Goal: Task Accomplishment & Management: Manage account settings

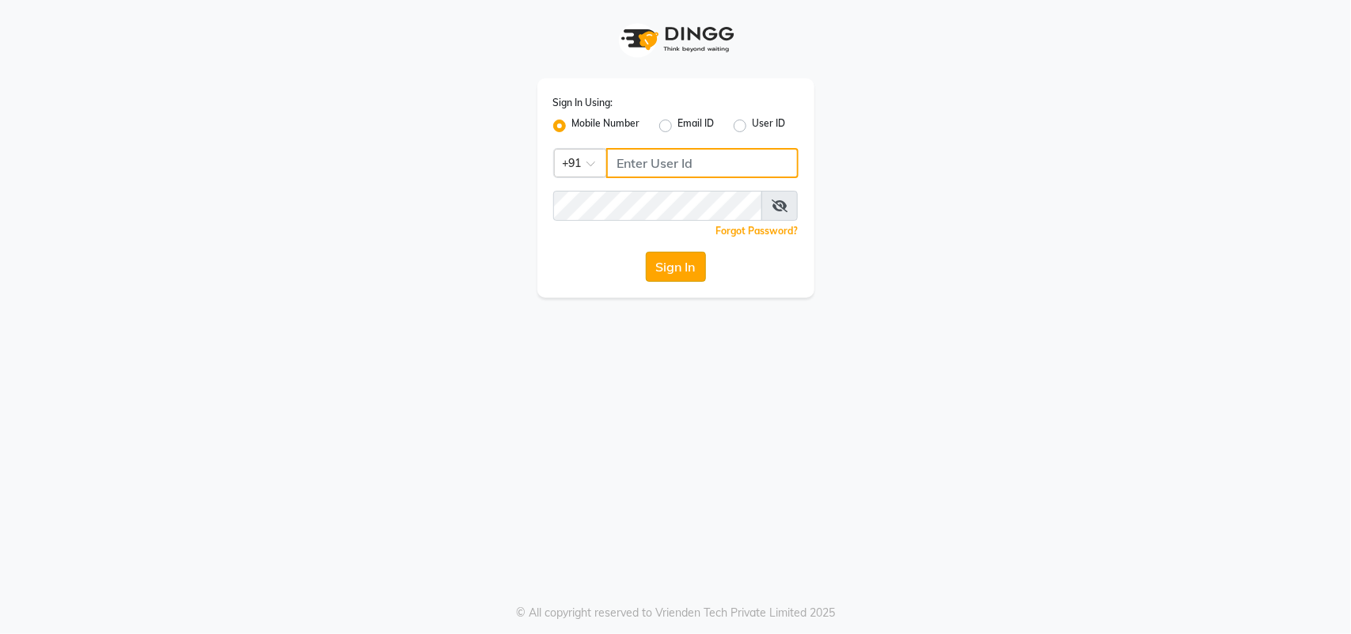
type input "9619367097"
click at [667, 264] on button "Sign In" at bounding box center [676, 267] width 60 height 30
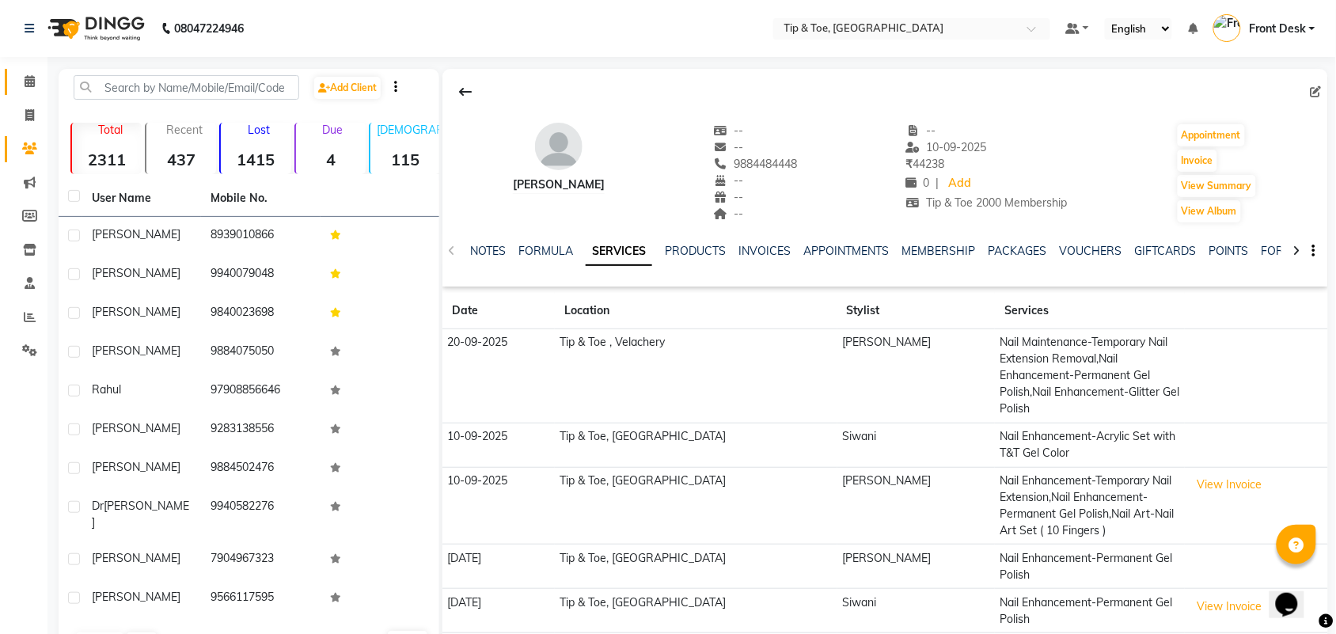
click at [13, 76] on link "Calendar" at bounding box center [24, 82] width 38 height 26
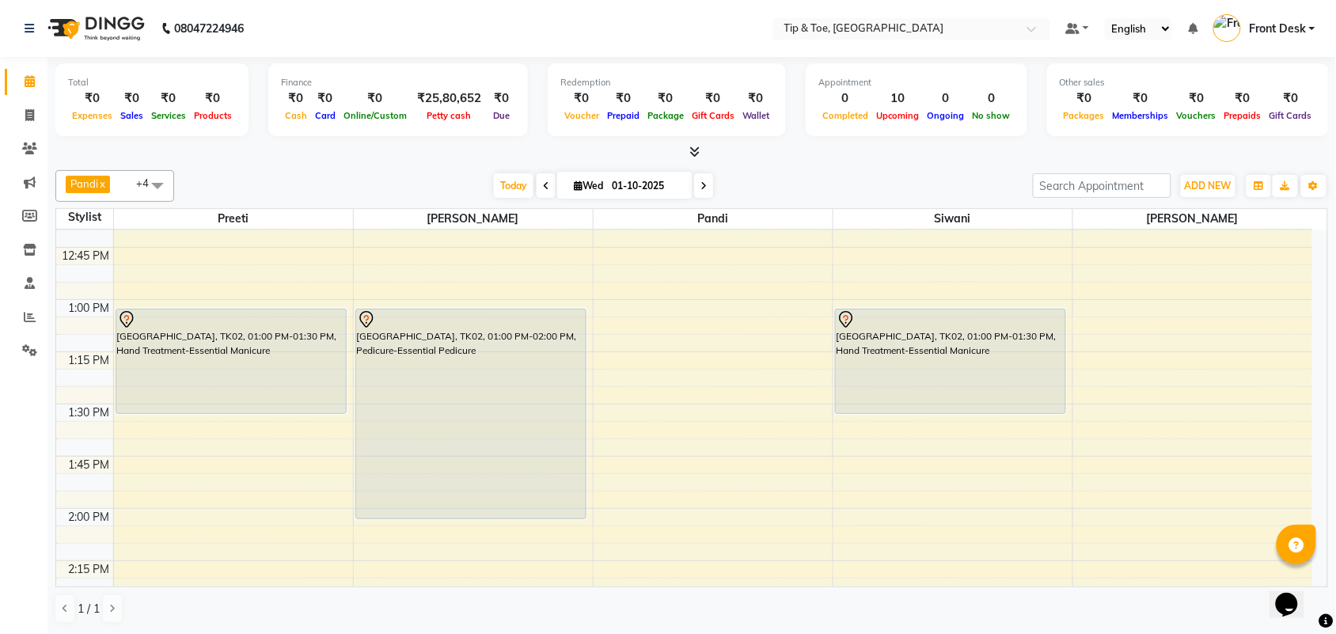
scroll to position [792, 0]
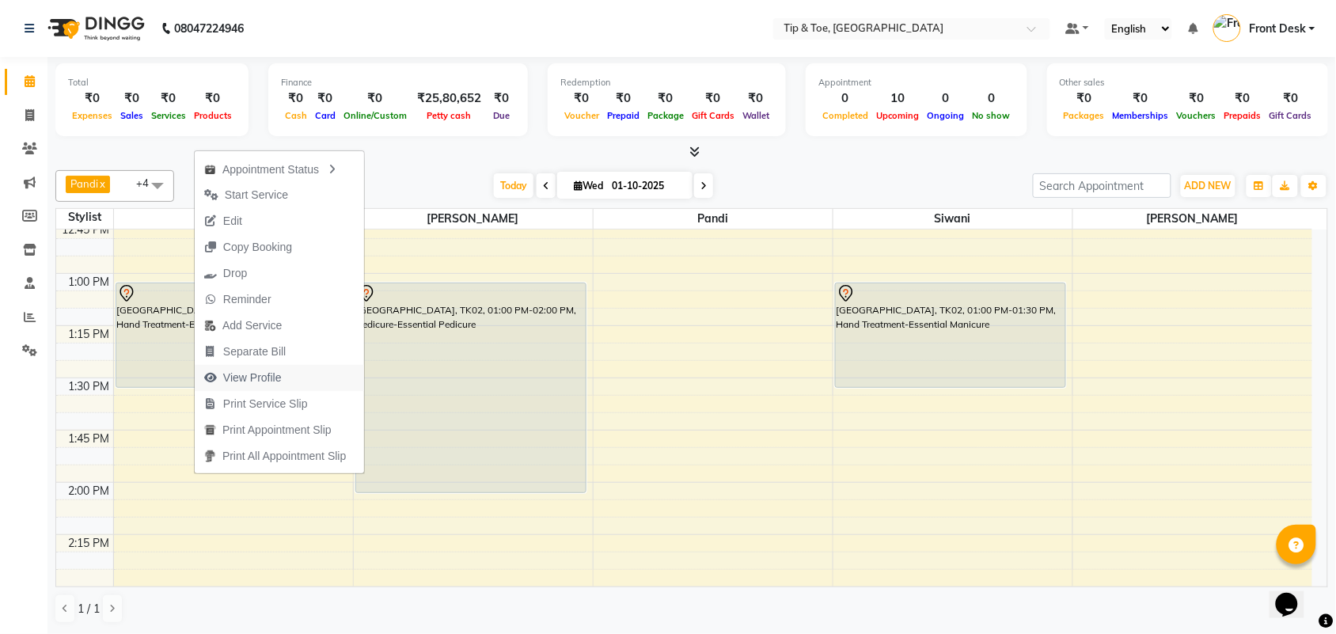
click at [231, 374] on span "View Profile" at bounding box center [252, 378] width 59 height 17
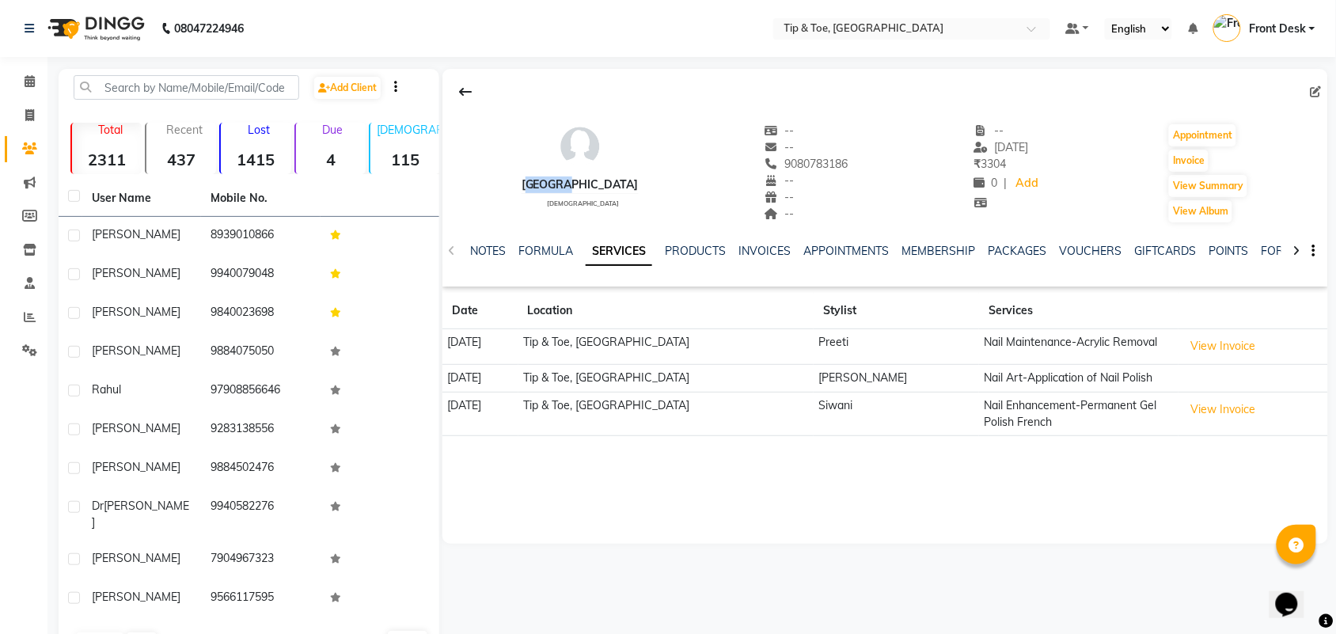
drag, startPoint x: 530, startPoint y: 186, endPoint x: 598, endPoint y: 188, distance: 68.1
click at [598, 188] on div "[PERSON_NAME] [DEMOGRAPHIC_DATA] -- -- 9080783186 -- -- -- -- [DATE] ₹ 3304 0 |…" at bounding box center [886, 165] width 886 height 117
copy div "[GEOGRAPHIC_DATA]"
click at [461, 92] on icon at bounding box center [465, 91] width 13 height 13
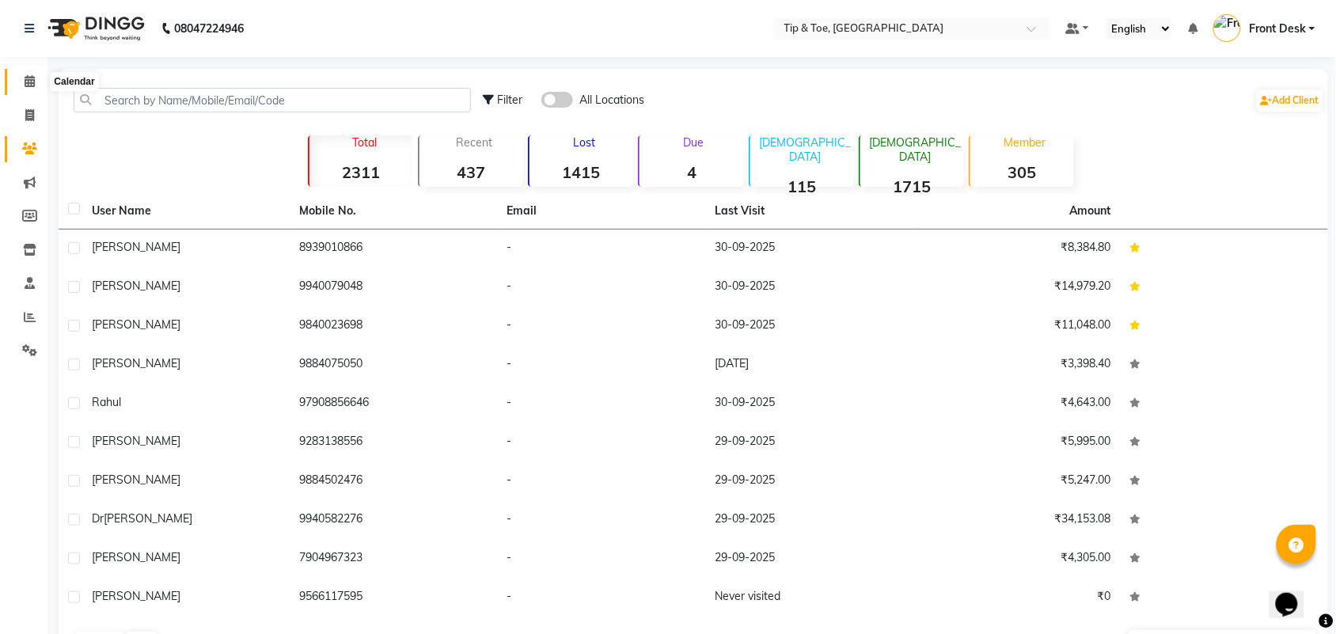
click at [21, 81] on span at bounding box center [30, 82] width 28 height 18
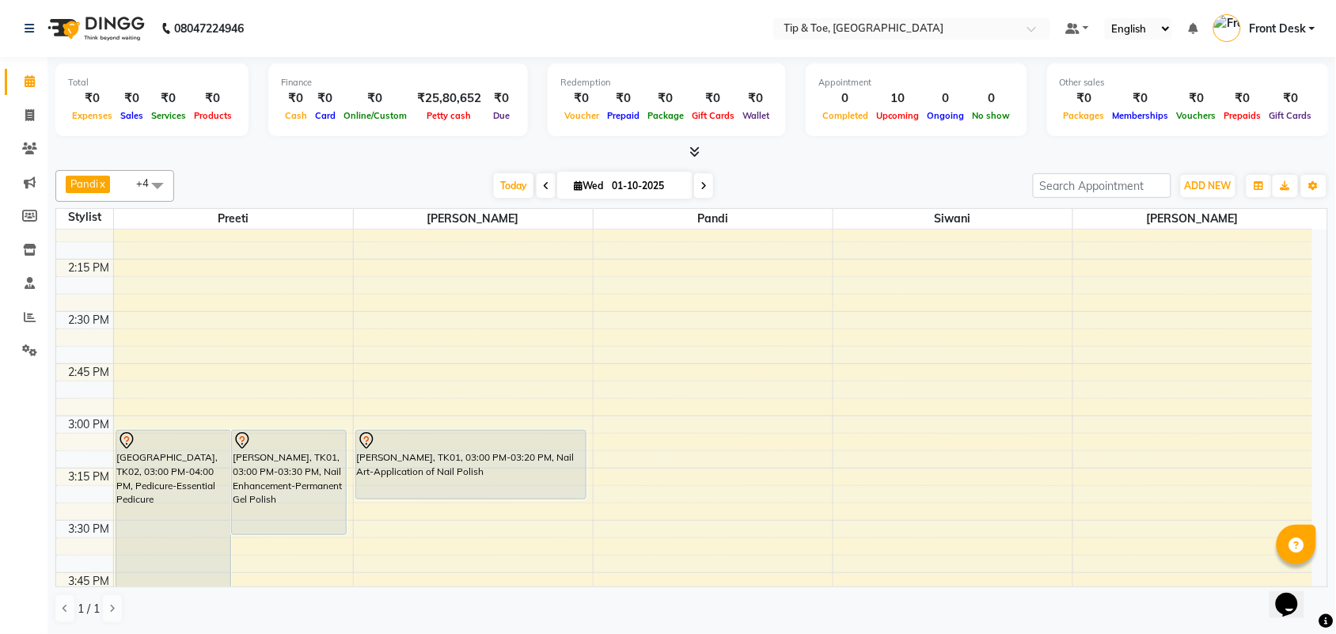
scroll to position [1187, 0]
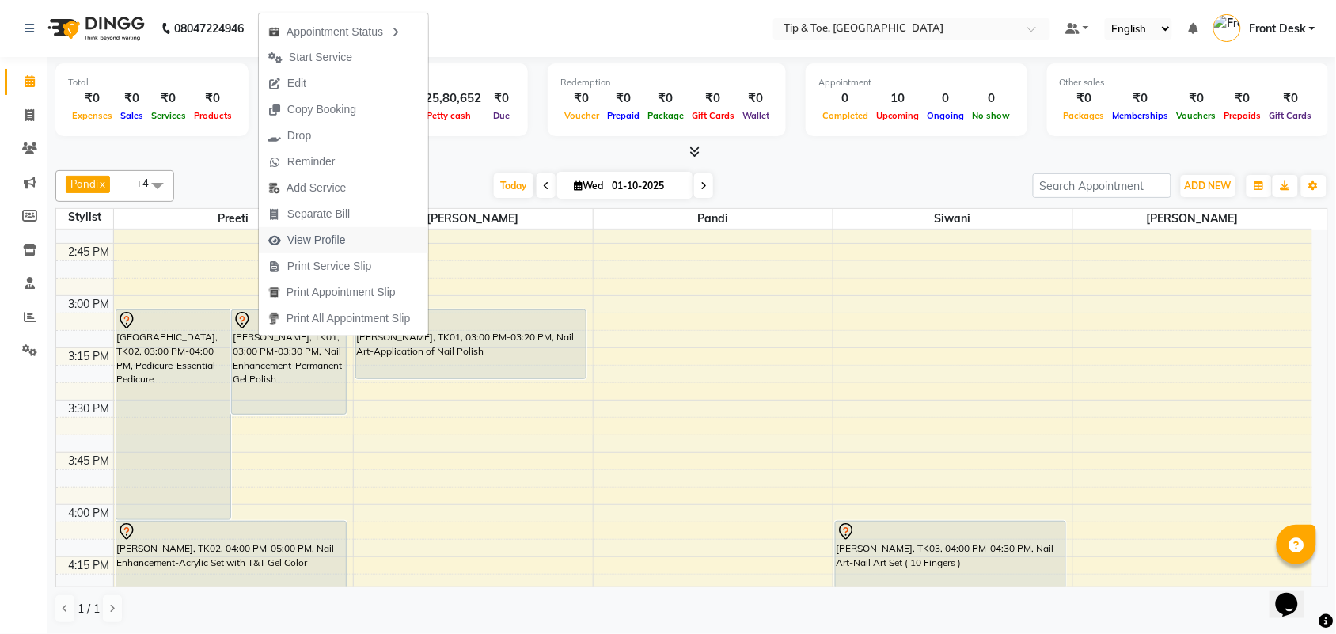
click at [298, 246] on span "View Profile" at bounding box center [316, 240] width 59 height 17
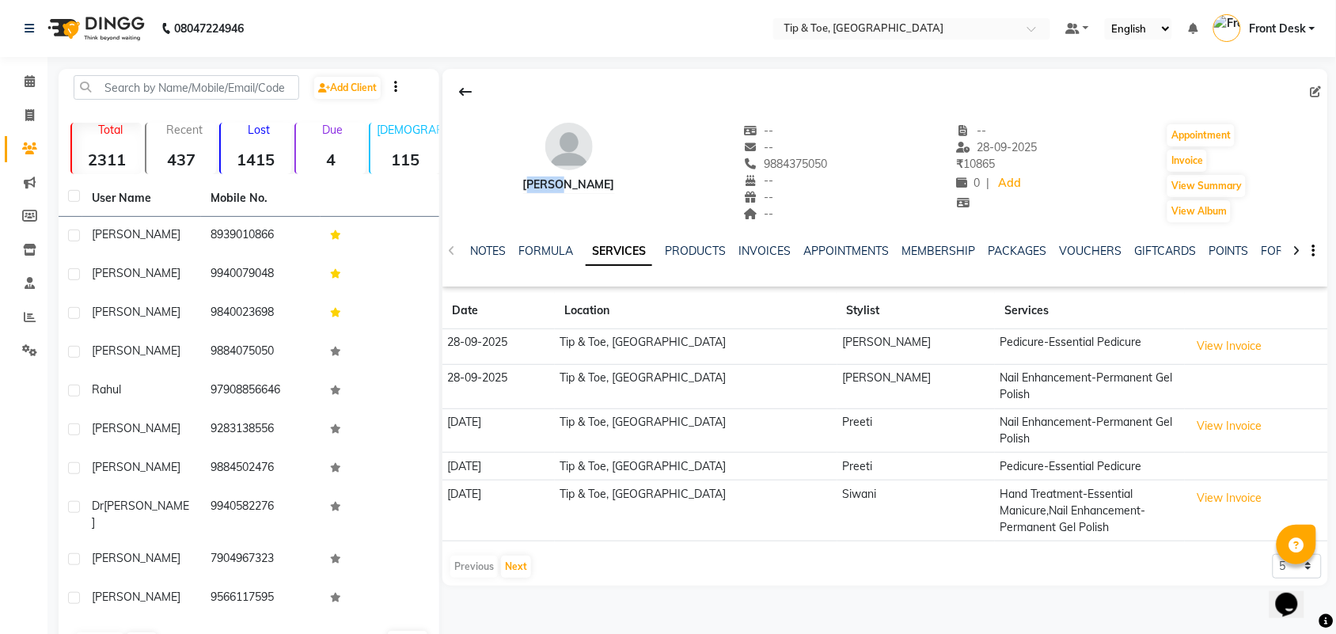
drag, startPoint x: 532, startPoint y: 184, endPoint x: 602, endPoint y: 188, distance: 70.6
click at [602, 188] on div "[PERSON_NAME] -- -- 9884375050 -- -- -- -- [DATE] ₹ 10865 0 | Add Appointment I…" at bounding box center [886, 165] width 886 height 117
copy div "[PERSON_NAME]"
click at [26, 71] on link "Calendar" at bounding box center [24, 82] width 38 height 26
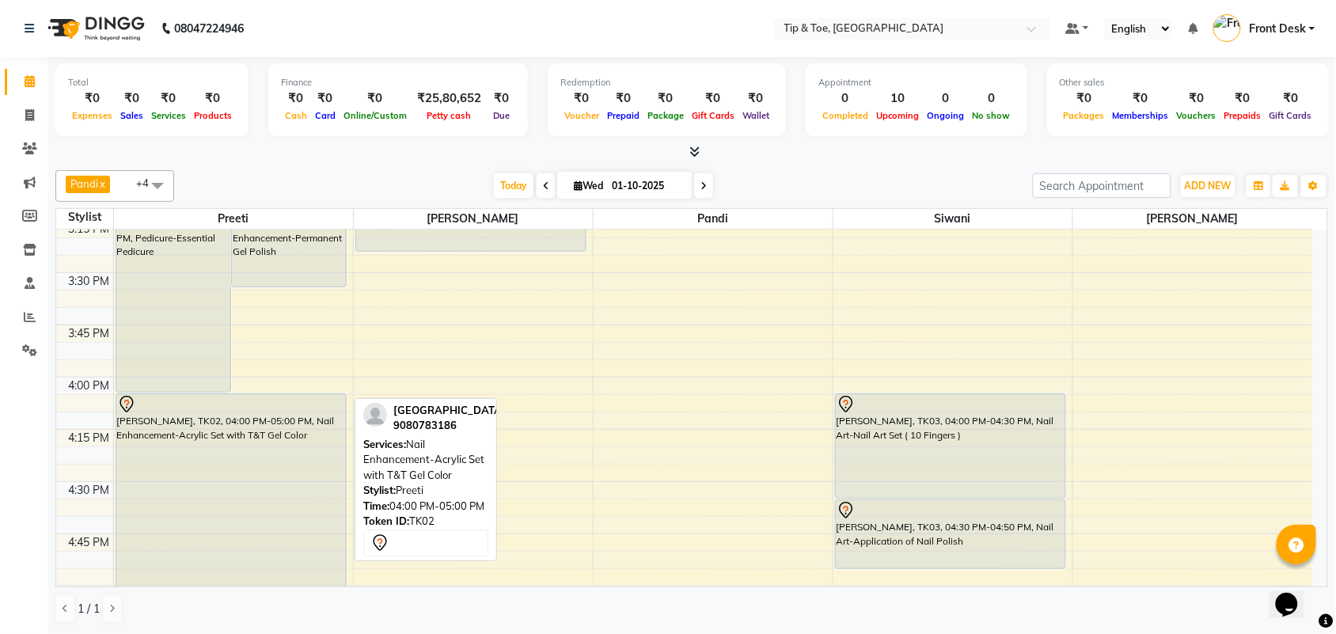
scroll to position [1385, 0]
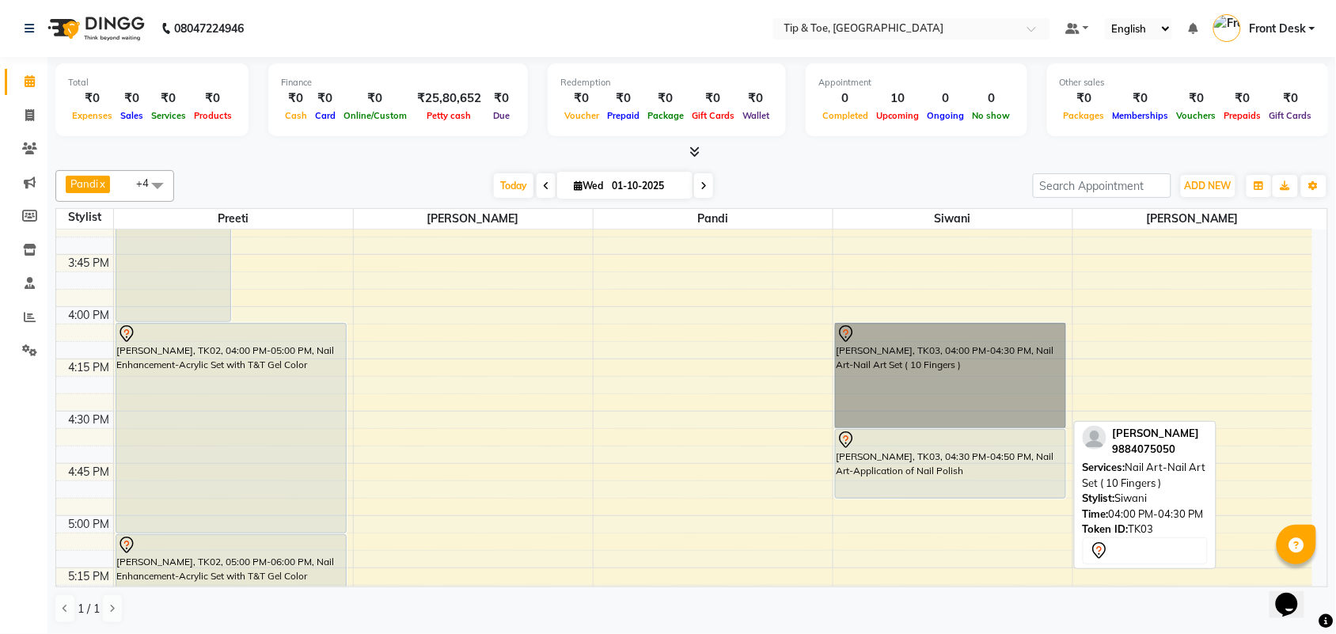
drag, startPoint x: 845, startPoint y: 388, endPoint x: 834, endPoint y: 402, distance: 18.5
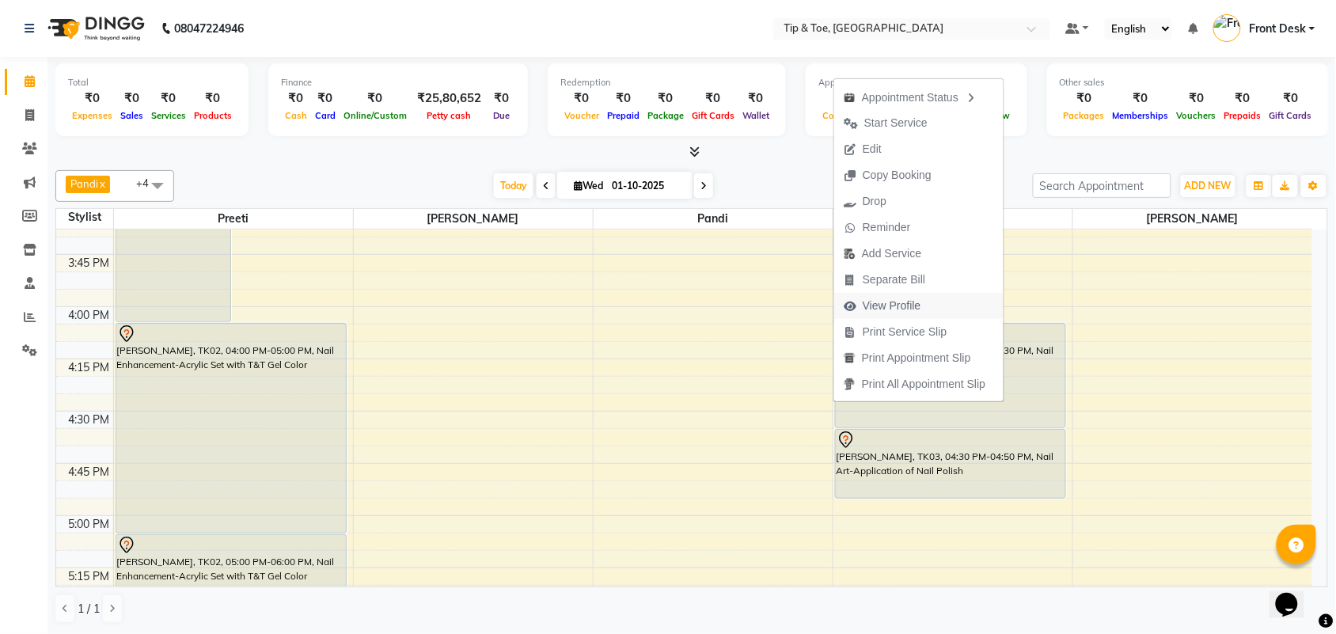
click at [873, 310] on span "View Profile" at bounding box center [892, 306] width 59 height 17
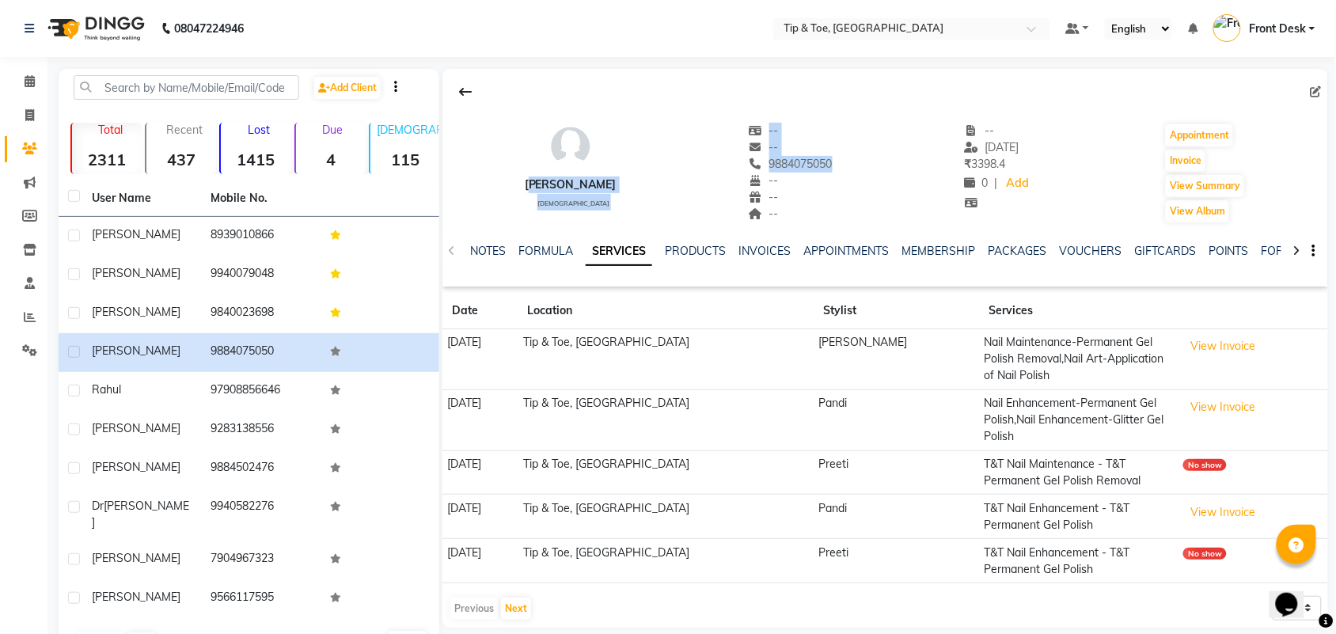
drag, startPoint x: 527, startPoint y: 180, endPoint x: 666, endPoint y: 180, distance: 138.5
click at [666, 180] on div "[PERSON_NAME] [DEMOGRAPHIC_DATA] -- -- 9884075050 -- -- -- -- [DATE] ₹ 3398.4 0…" at bounding box center [886, 165] width 886 height 117
click at [590, 166] on div "[PERSON_NAME] [DEMOGRAPHIC_DATA] -- -- 9884075050 -- -- -- -- [DATE] ₹ 3398.4 0…" at bounding box center [886, 165] width 886 height 117
click at [566, 198] on div "[PERSON_NAME] [DEMOGRAPHIC_DATA]" at bounding box center [571, 173] width 92 height 101
click at [576, 186] on div "[PERSON_NAME] [DEMOGRAPHIC_DATA] -- -- 9884075050 -- -- -- -- [DATE] ₹ 3398.4 0…" at bounding box center [886, 165] width 886 height 117
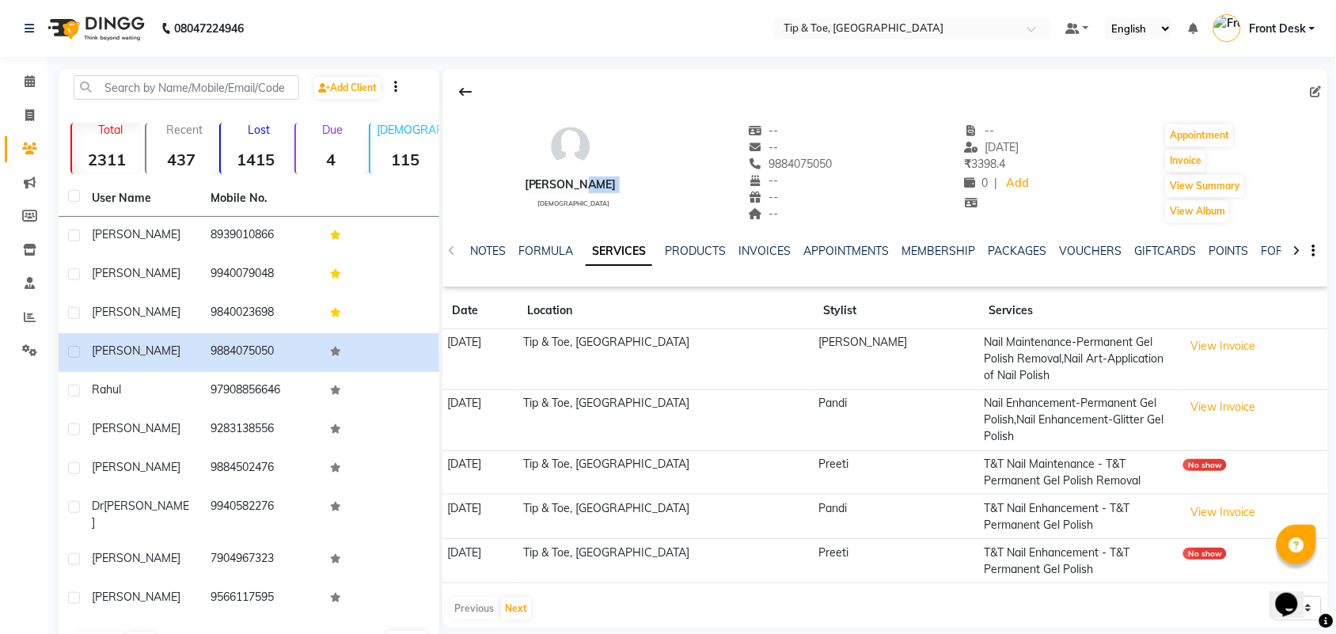
click at [576, 186] on div "[PERSON_NAME] [DEMOGRAPHIC_DATA] -- -- 9884075050 -- -- -- -- [DATE] ₹ 3398.4 0…" at bounding box center [886, 165] width 886 height 117
click at [567, 179] on div "[PERSON_NAME]" at bounding box center [571, 185] width 92 height 17
copy div "[PERSON_NAME]"
click at [21, 97] on li "Calendar" at bounding box center [23, 82] width 47 height 34
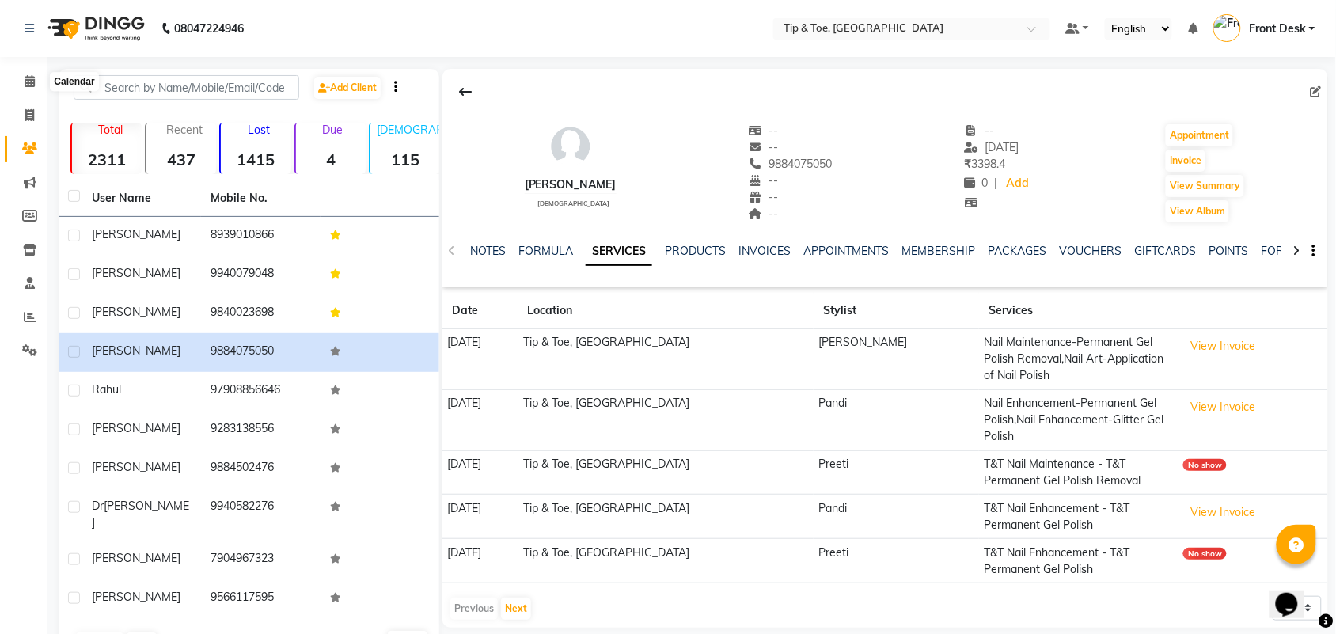
click at [44, 76] on li "Calendar" at bounding box center [23, 82] width 47 height 34
click at [29, 84] on icon at bounding box center [30, 81] width 10 height 12
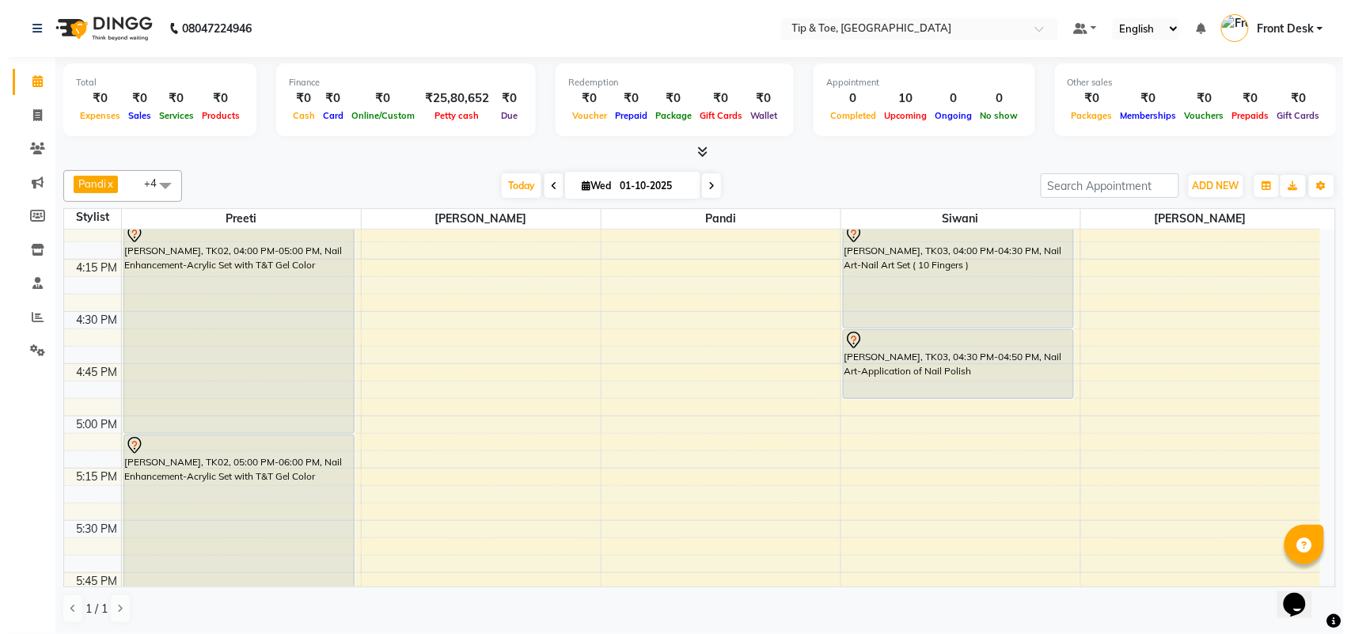
scroll to position [1484, 0]
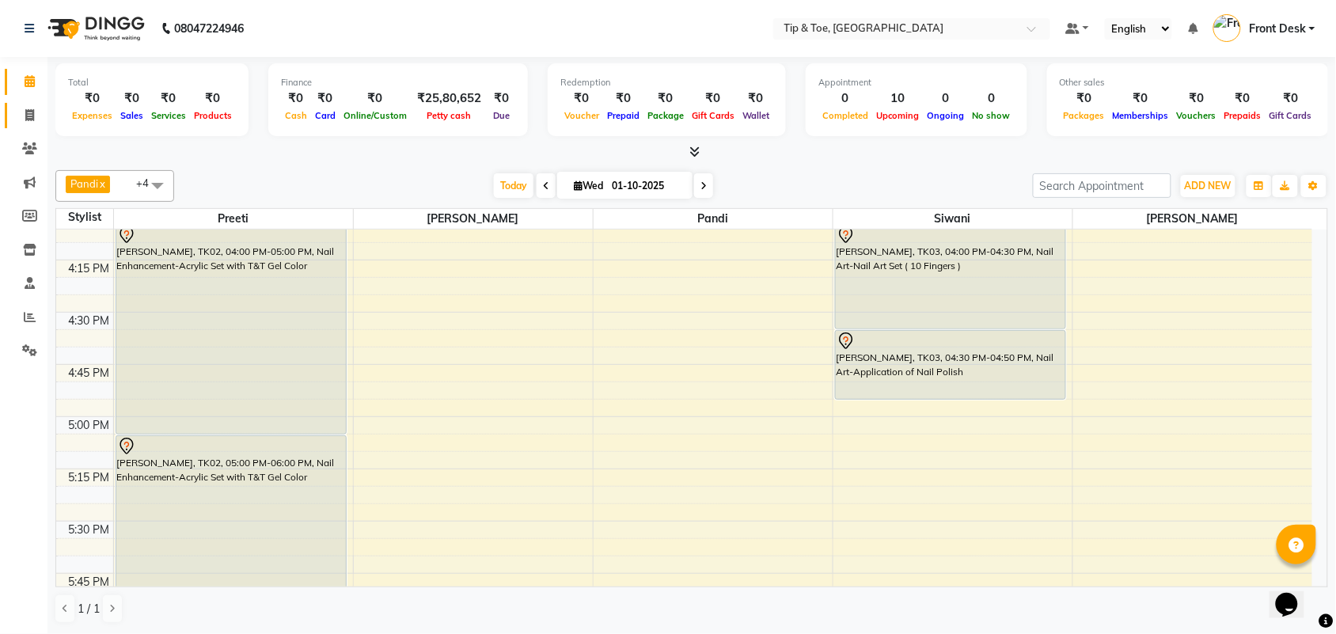
click at [13, 117] on link "Invoice" at bounding box center [24, 116] width 38 height 26
select select "service"
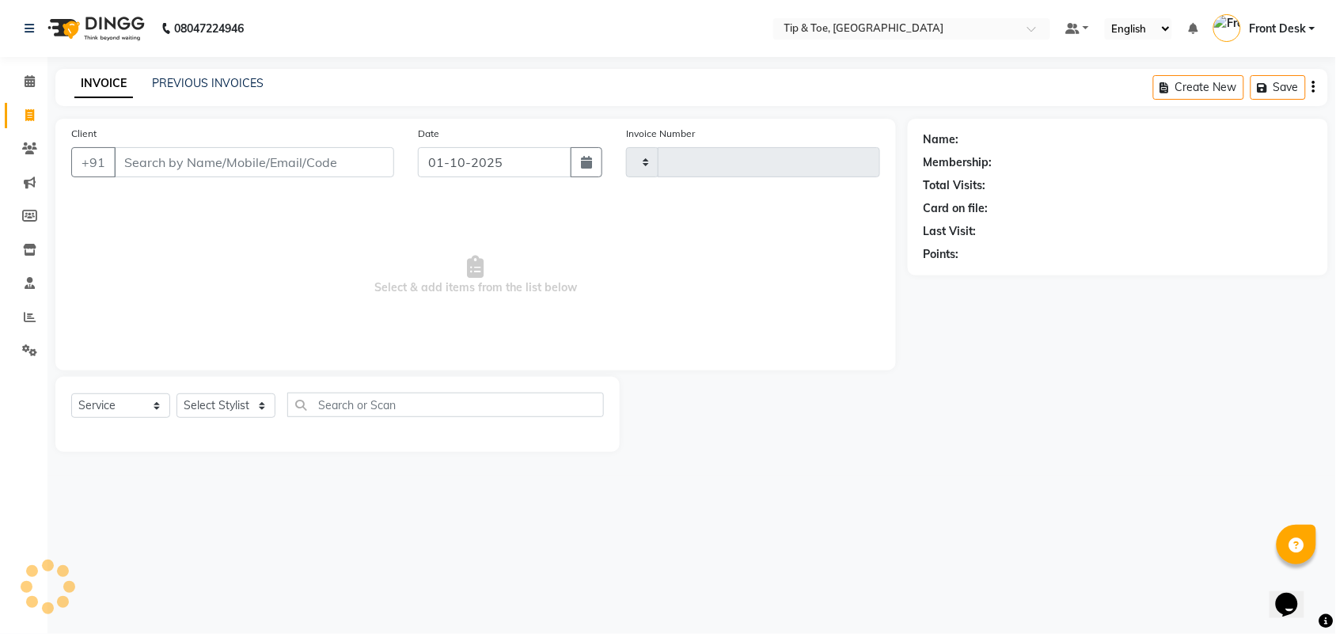
type input "1322"
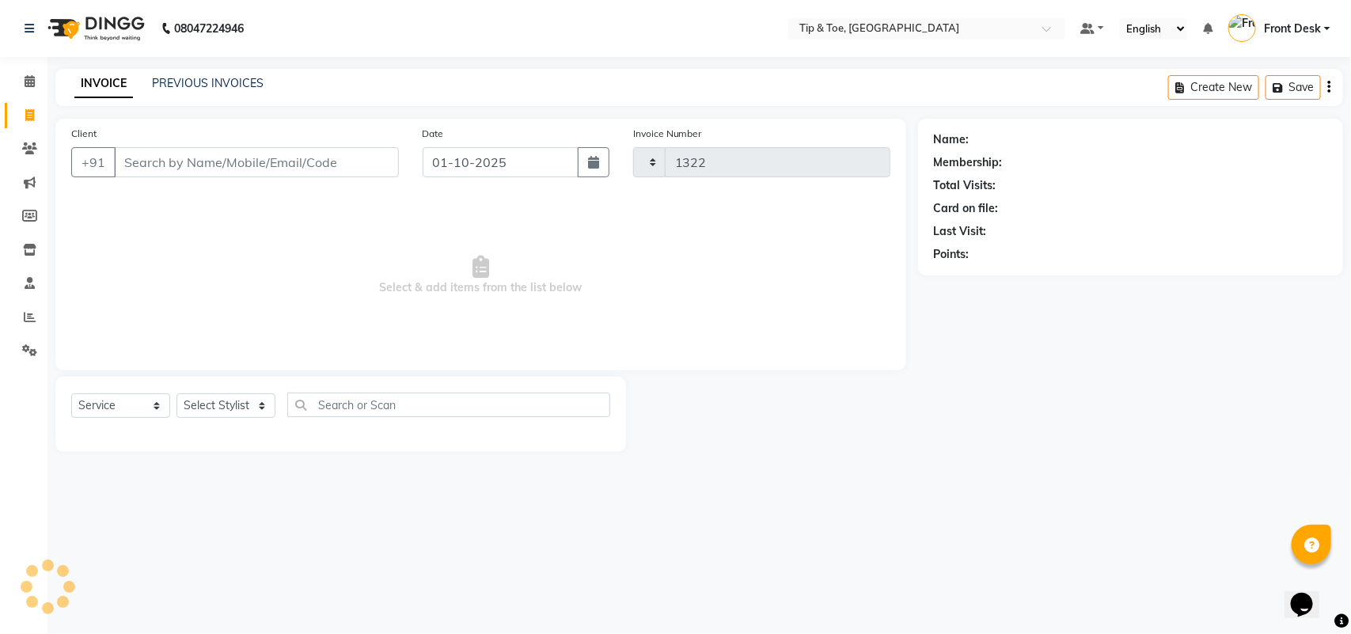
select select "5770"
click at [25, 145] on icon at bounding box center [29, 148] width 15 height 12
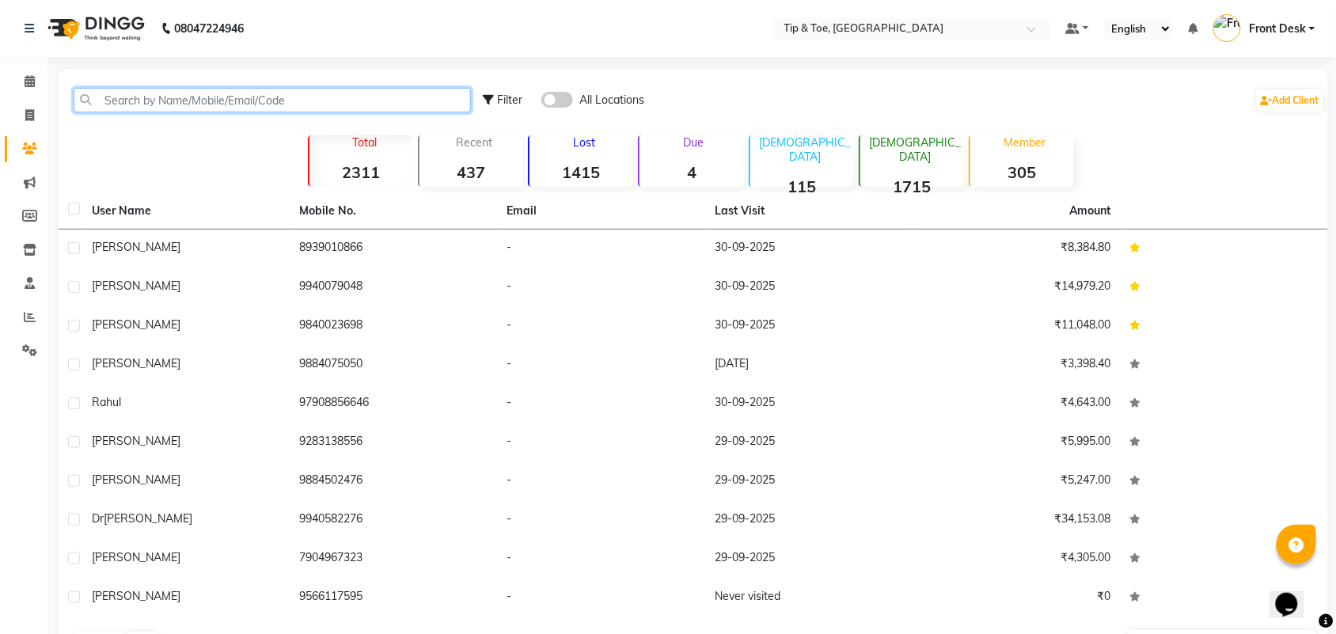
drag, startPoint x: 116, startPoint y: 104, endPoint x: 128, endPoint y: 97, distance: 13.8
click at [117, 104] on input "text" at bounding box center [272, 100] width 397 height 25
paste input "95518 83839"
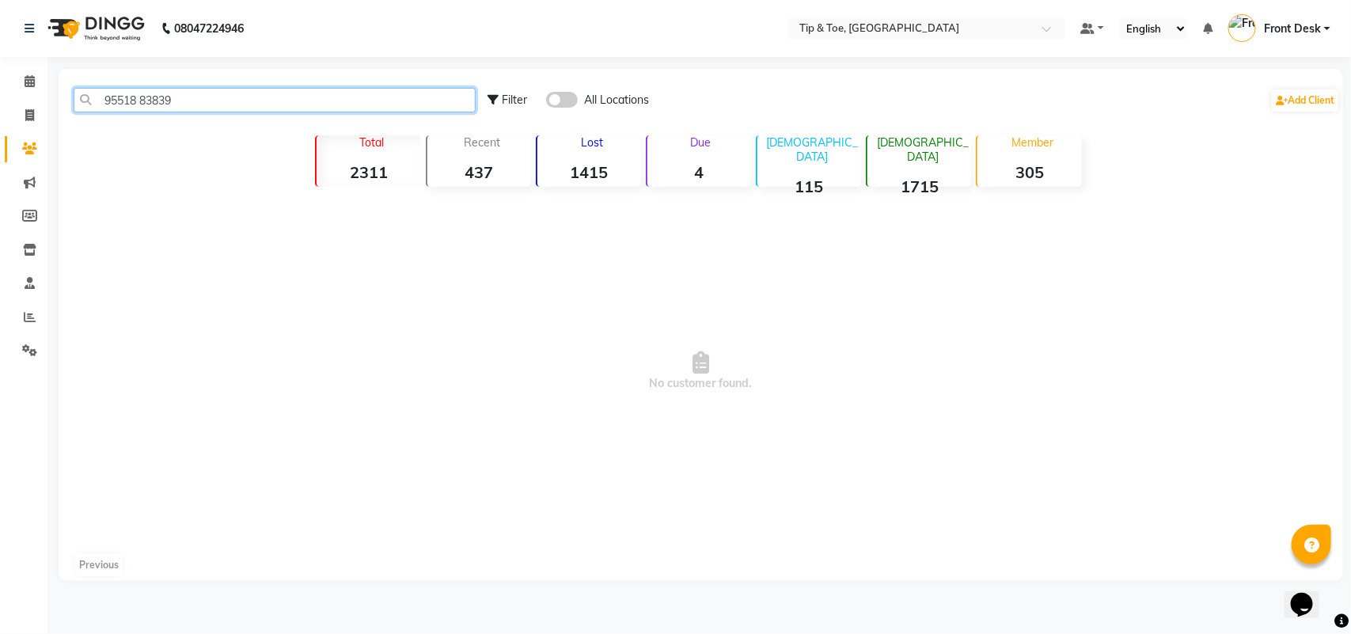
click at [131, 101] on input "95518 83839" at bounding box center [275, 100] width 402 height 25
click at [146, 97] on input "95518 83839" at bounding box center [275, 100] width 402 height 25
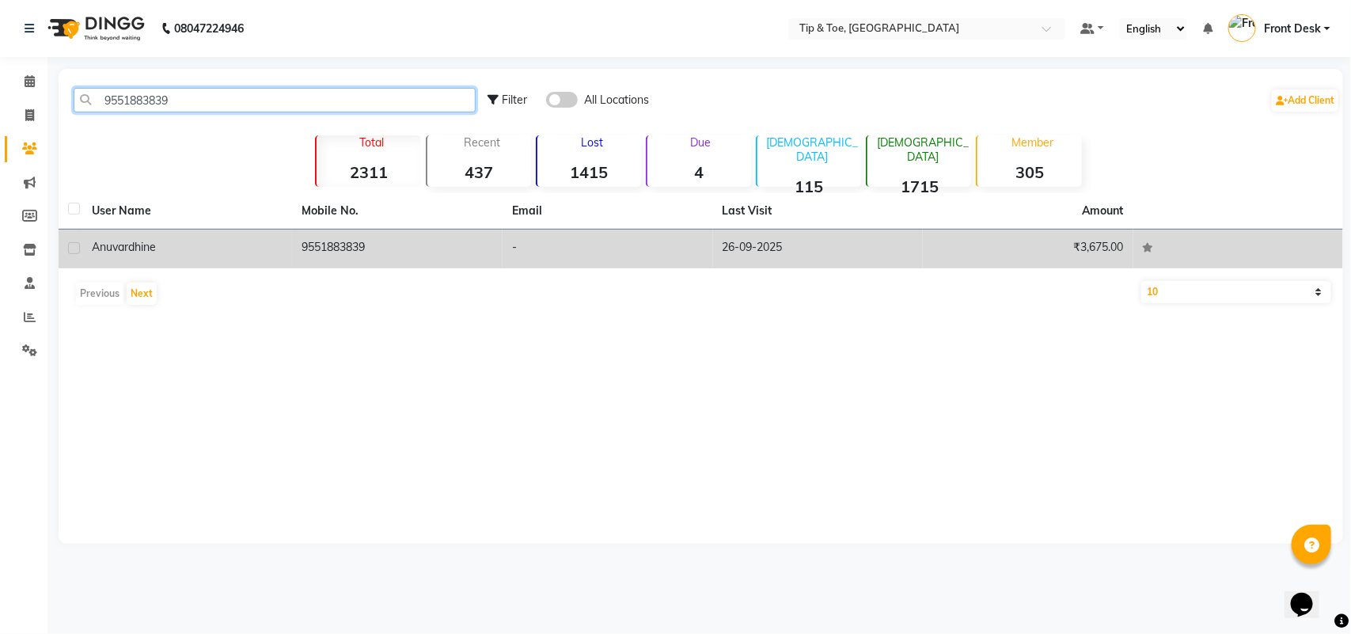
type input "9551883839"
click at [351, 262] on td "9551883839" at bounding box center [398, 249] width 211 height 39
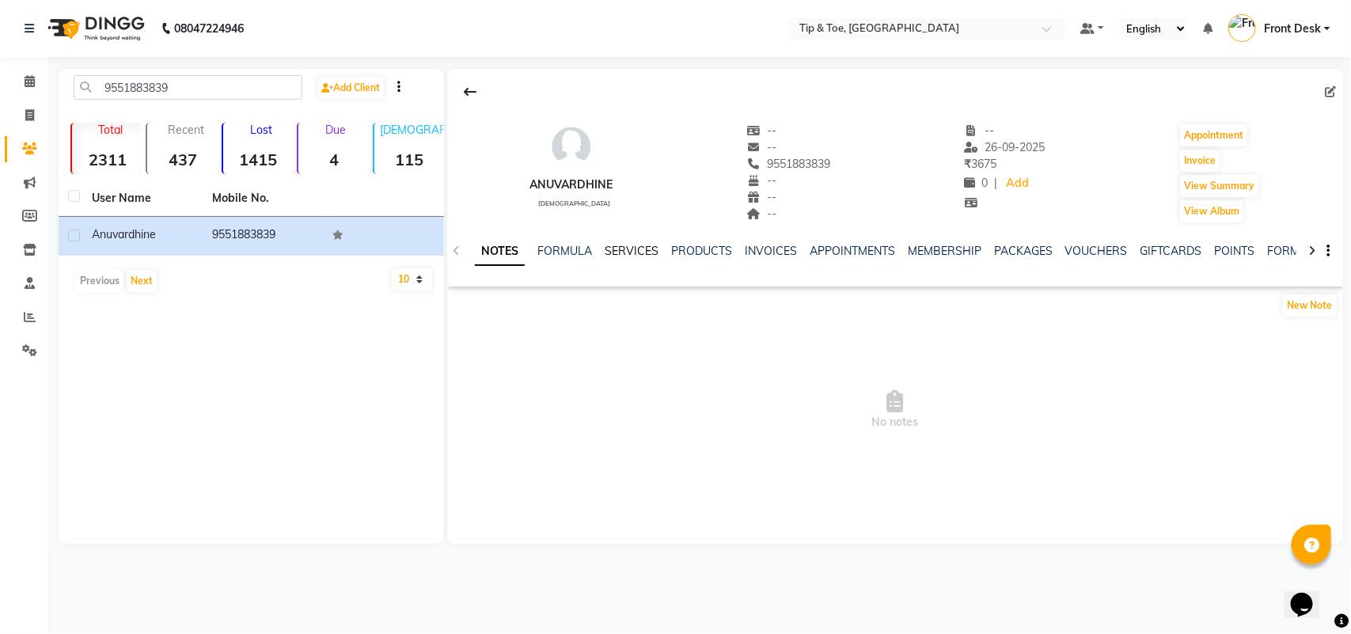
click at [623, 248] on link "SERVICES" at bounding box center [632, 251] width 54 height 14
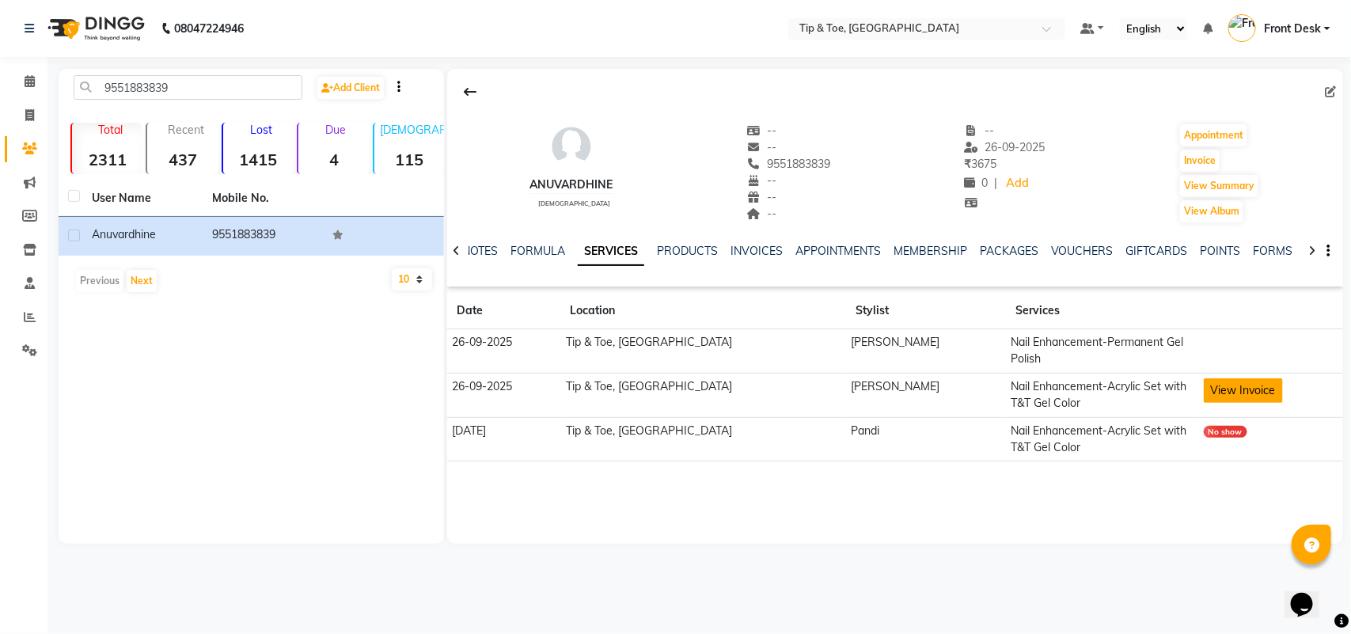
click at [1219, 386] on button "View Invoice" at bounding box center [1243, 390] width 79 height 25
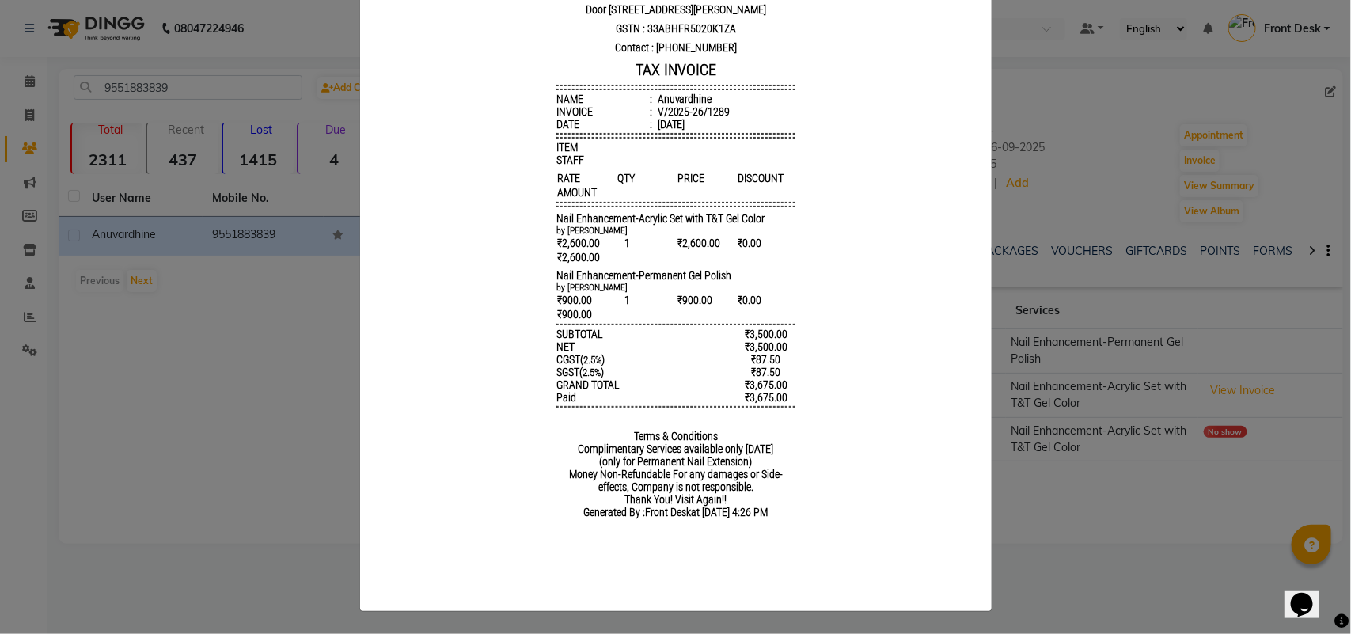
scroll to position [44, 0]
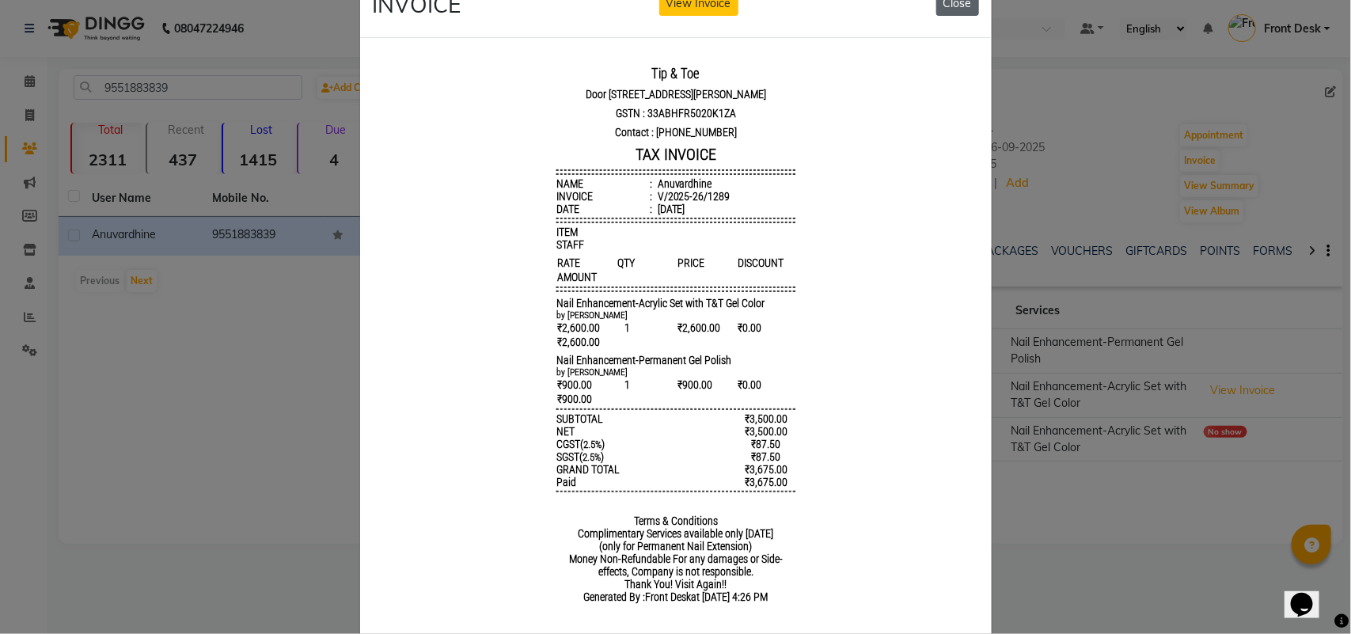
click at [946, 9] on button "Close" at bounding box center [958, 3] width 43 height 25
